Goal: Check status: Check status

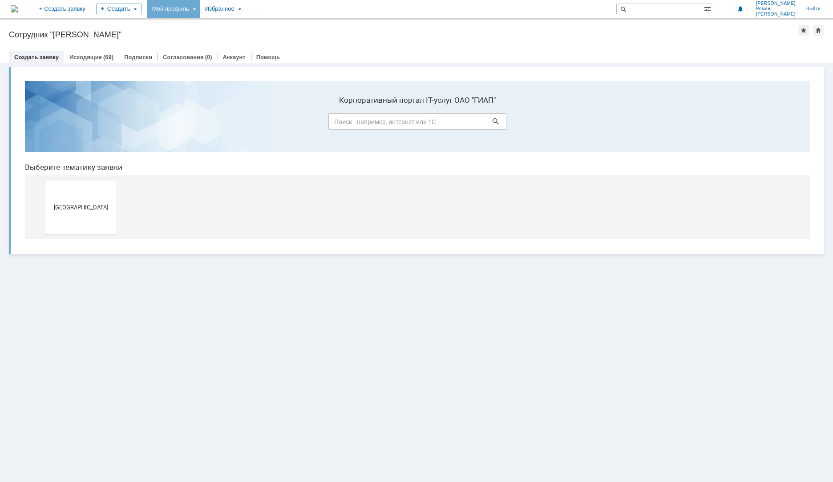
click at [200, 12] on div "Мой профиль" at bounding box center [173, 9] width 53 height 18
click at [267, 35] on div "Мои заявки" at bounding box center [253, 41] width 71 height 14
click at [207, 40] on div "Заявки" at bounding box center [183, 41] width 68 height 11
click at [200, 12] on div "Мой профиль" at bounding box center [173, 9] width 53 height 18
click at [287, 38] on link "Мои заявки" at bounding box center [254, 41] width 68 height 11
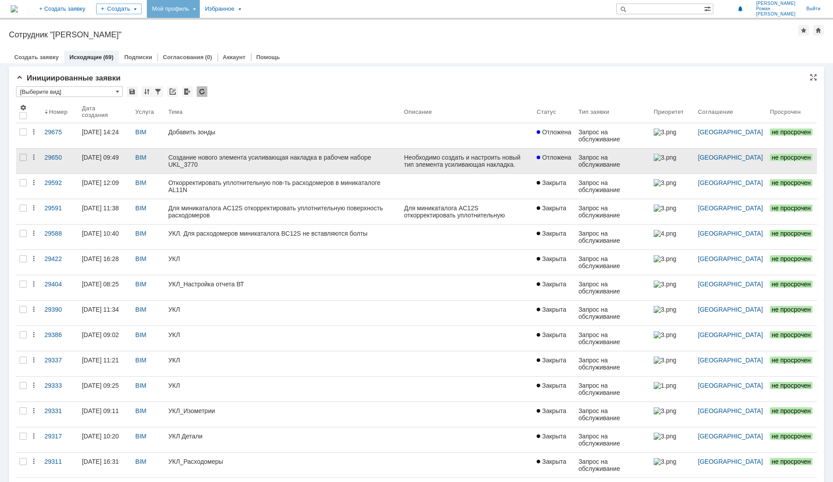
click at [273, 163] on link "Создание нового элемента усиливающая накладка в рабочем наборе UKL_3770" at bounding box center [283, 161] width 236 height 25
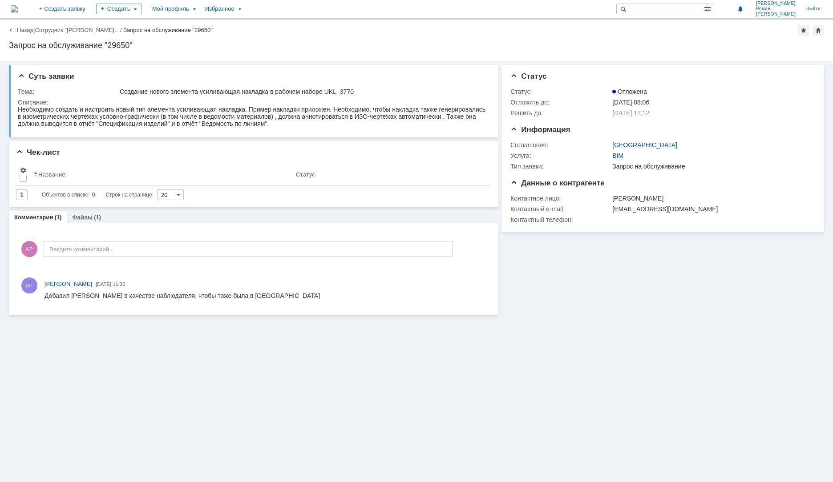
click at [85, 222] on div "Файлы (1)" at bounding box center [87, 217] width 40 height 13
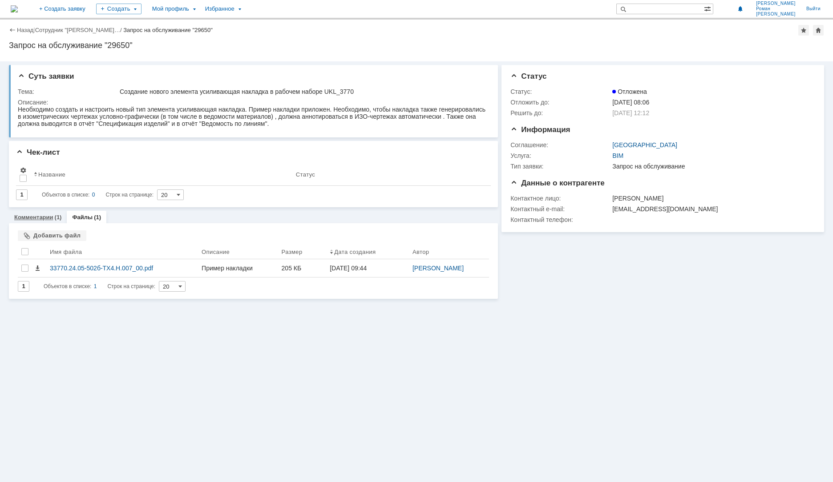
click at [41, 216] on link "Комментарии" at bounding box center [33, 217] width 39 height 7
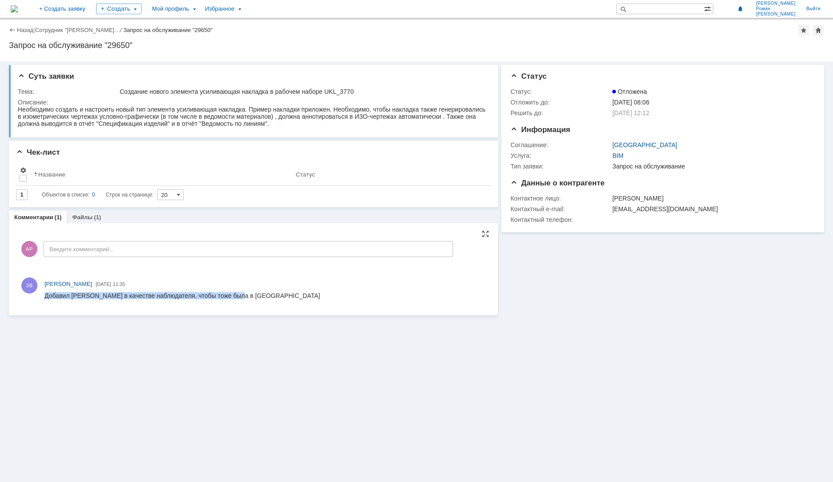
drag, startPoint x: 249, startPoint y: 296, endPoint x: 142, endPoint y: 260, distance: 112.7
click at [142, 292] on html "Добавил [PERSON_NAME] в качестве наблюдателя, чтобы тоже была в [GEOGRAPHIC_DAT…" at bounding box center [265, 296] width 441 height 8
click at [193, 280] on div "ЗВ [PERSON_NAME] [DATE] 11:35" at bounding box center [265, 283] width 441 height 9
click at [89, 222] on div "Файлы (1)" at bounding box center [87, 217] width 40 height 13
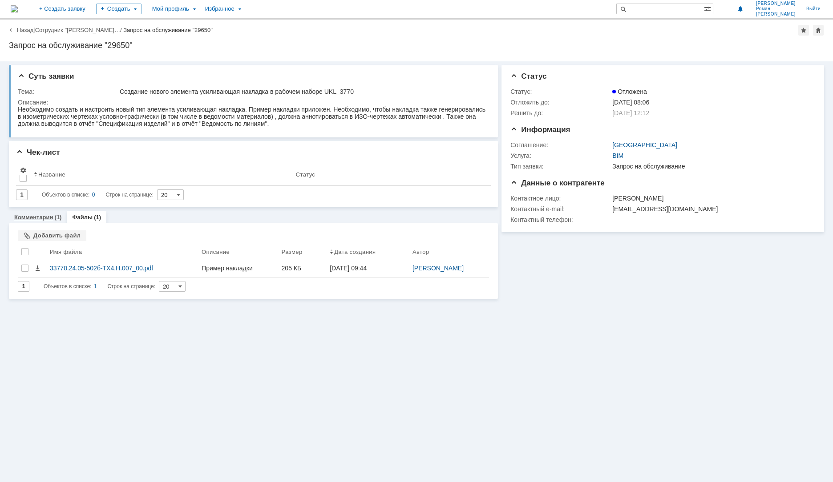
click at [42, 219] on link "Комментарии" at bounding box center [33, 217] width 39 height 7
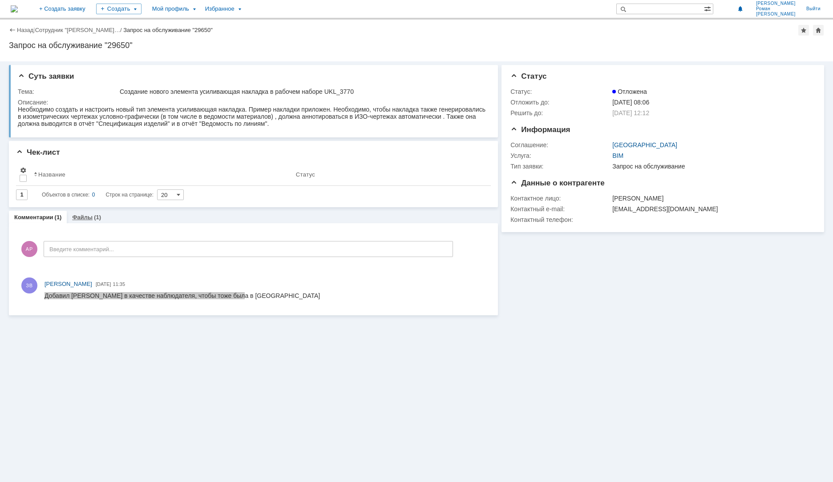
click at [94, 220] on div "(1)" at bounding box center [97, 217] width 7 height 7
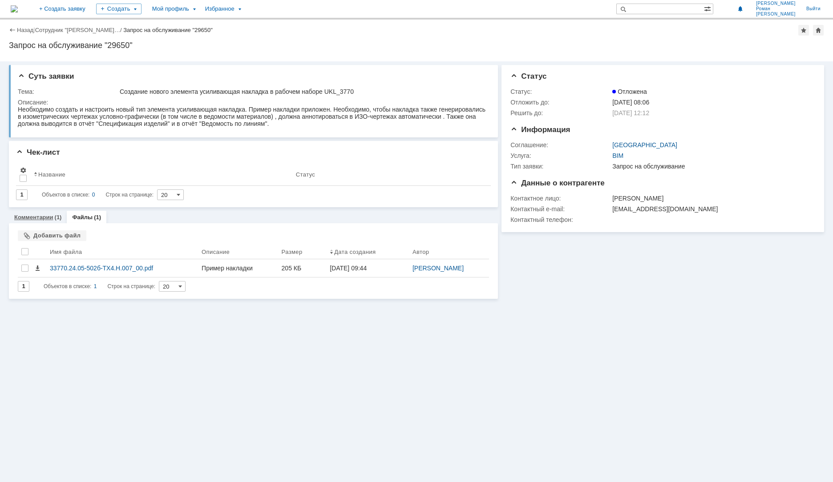
click at [43, 219] on link "Комментарии" at bounding box center [33, 217] width 39 height 7
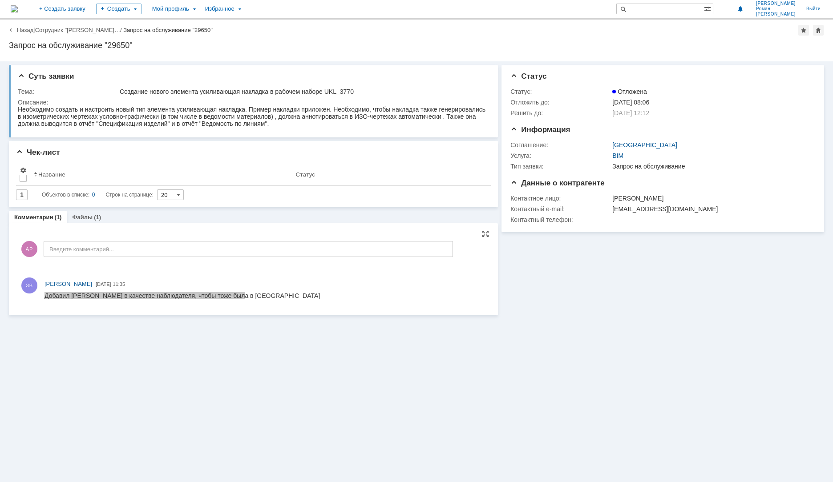
drag, startPoint x: 331, startPoint y: 275, endPoint x: 330, endPoint y: 280, distance: 5.0
click at [330, 275] on div "ЗВ [PERSON_NAME] [DATE] 11:35" at bounding box center [253, 290] width 471 height 30
